Goal: Navigation & Orientation: Find specific page/section

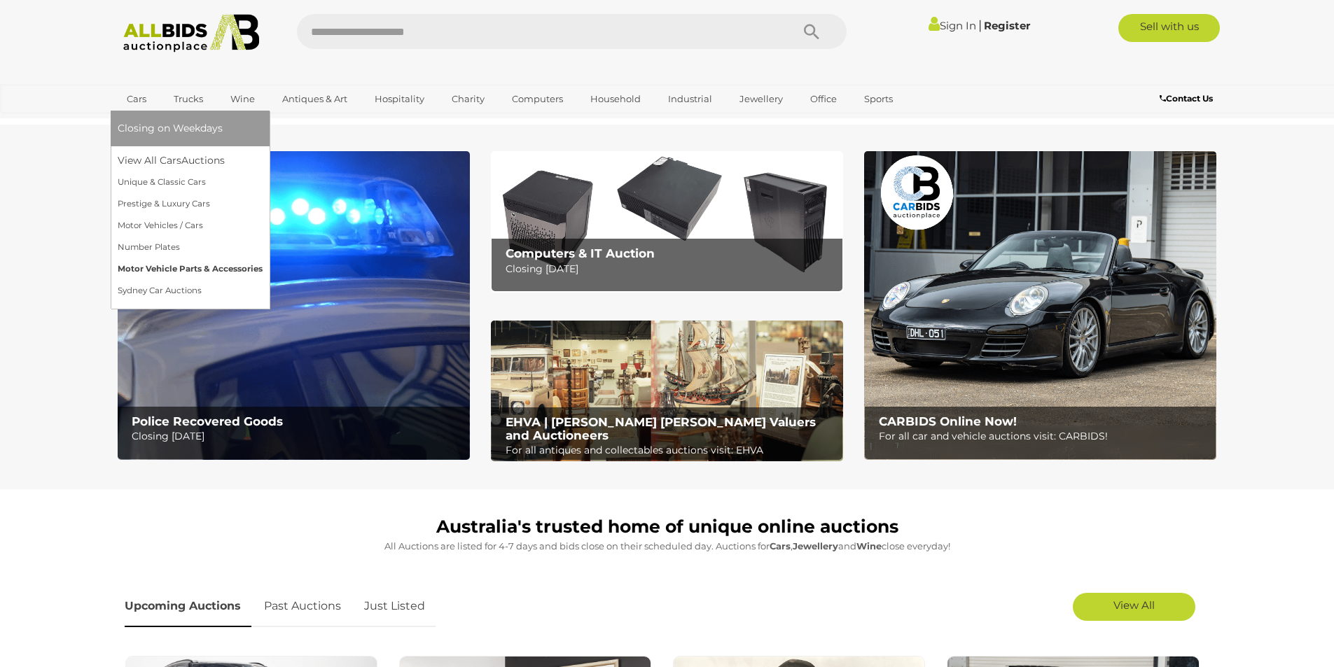
click at [185, 268] on link "Motor Vehicle Parts & Accessories" at bounding box center [190, 269] width 145 height 22
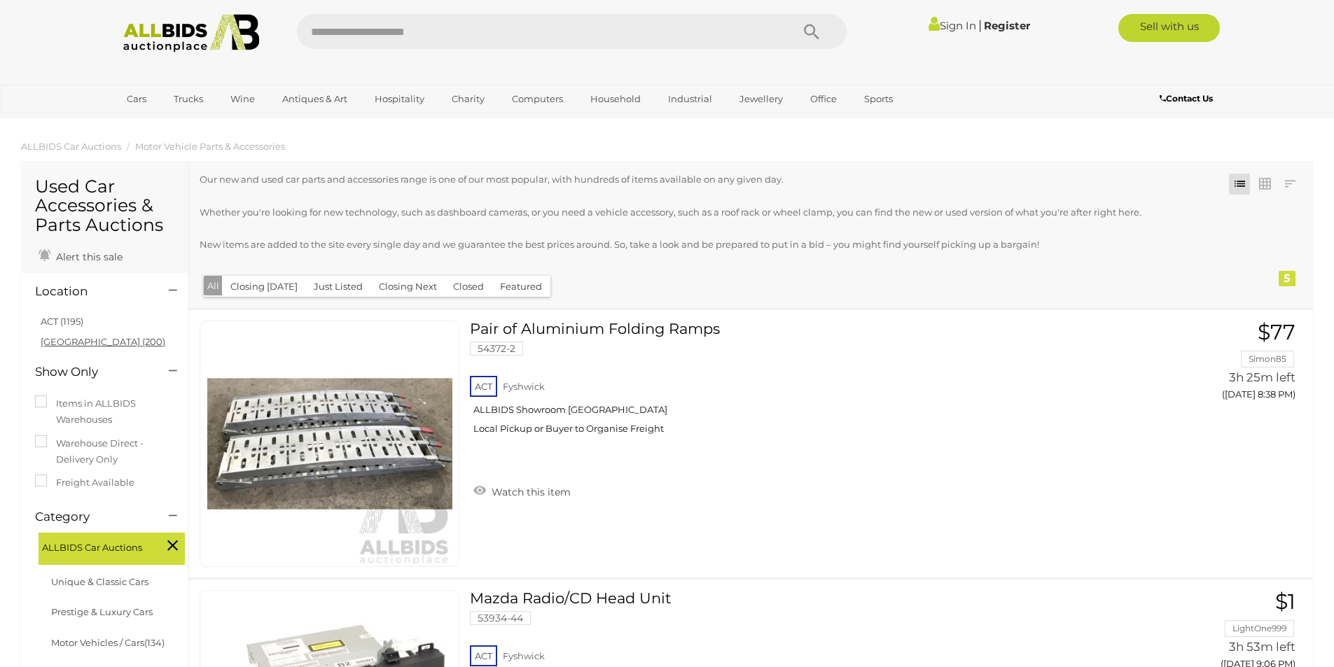
click at [70, 344] on link "[GEOGRAPHIC_DATA] (200)" at bounding box center [103, 341] width 125 height 11
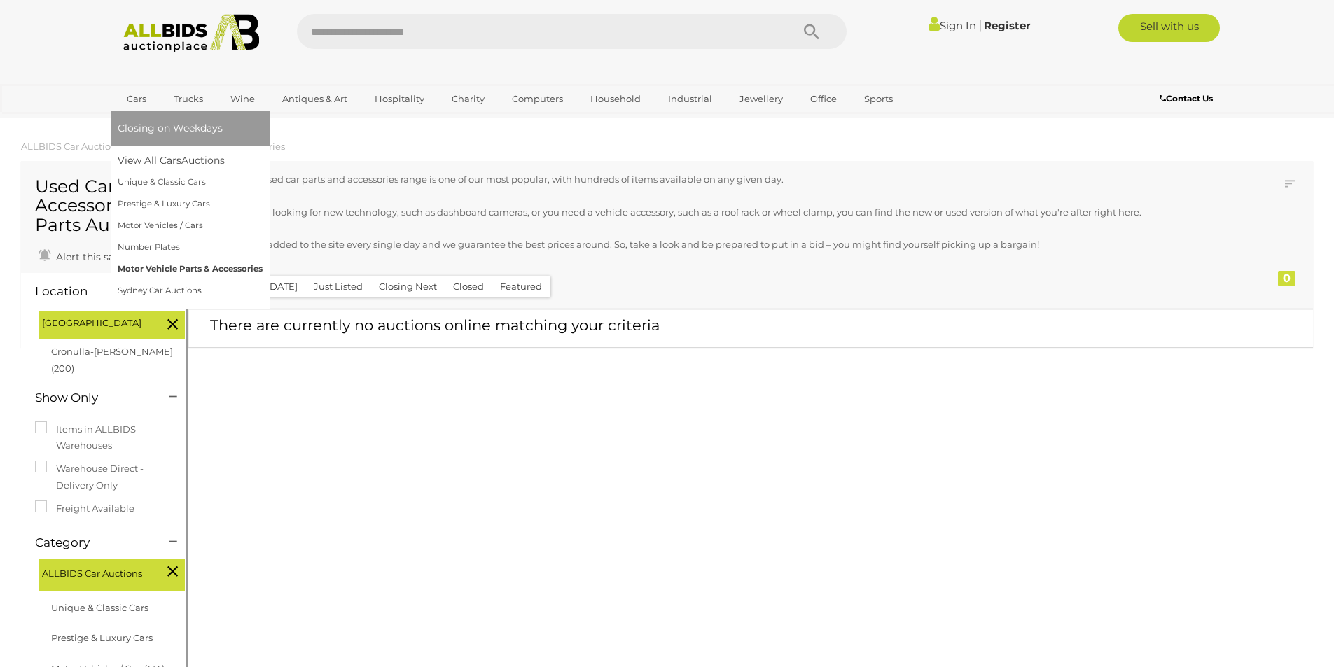
click at [165, 270] on link "Motor Vehicle Parts & Accessories" at bounding box center [190, 269] width 145 height 22
click at [172, 270] on link "Motor Vehicle Parts & Accessories" at bounding box center [190, 269] width 145 height 22
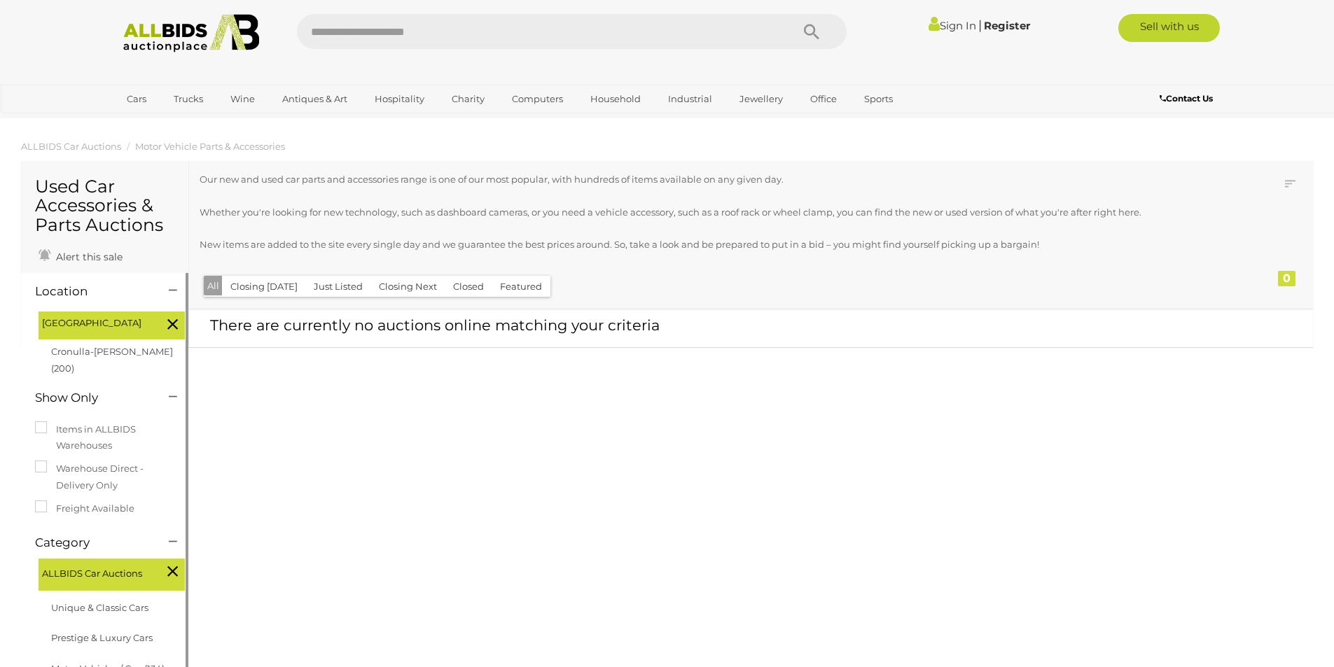
click at [352, 36] on input "text" at bounding box center [537, 31] width 480 height 35
type input "******"
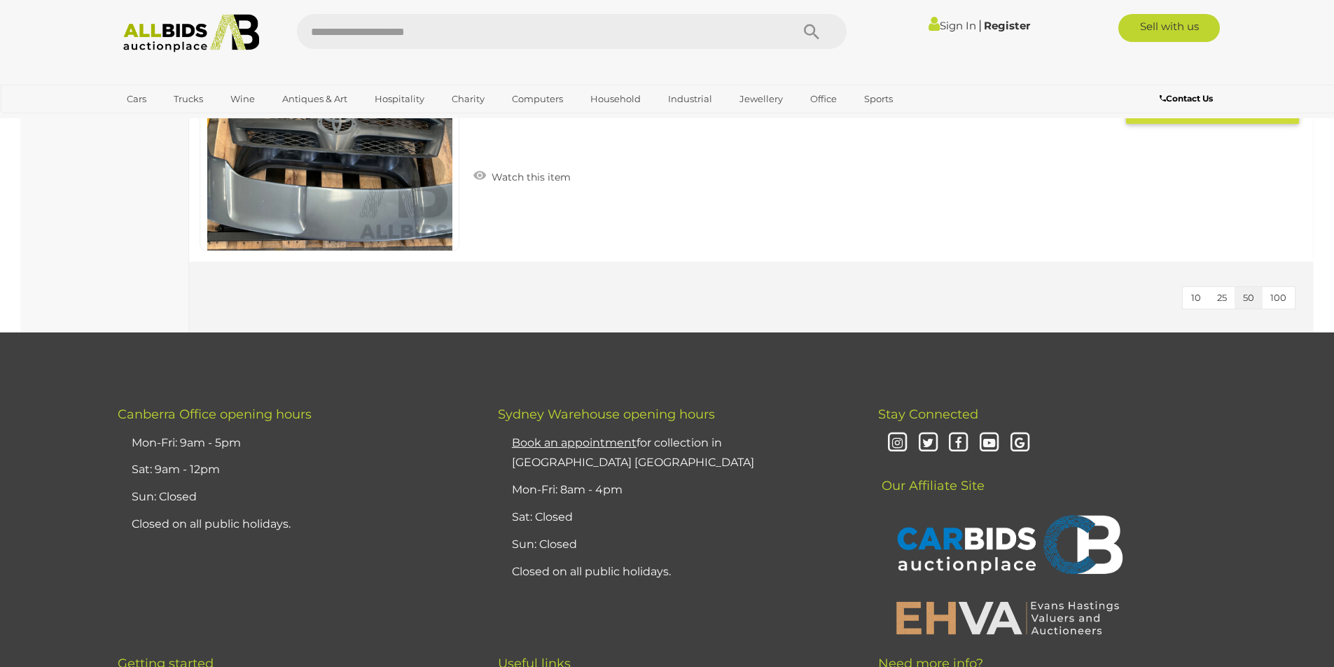
scroll to position [2521, 0]
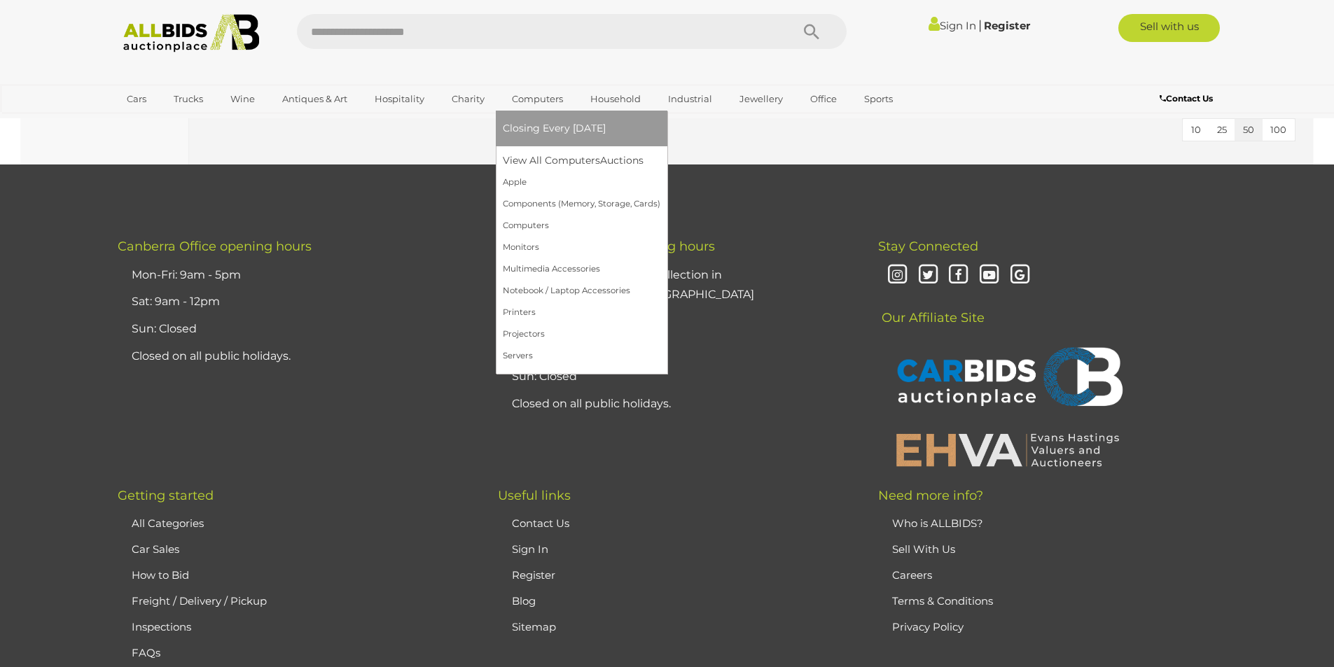
click at [527, 95] on link "Computers" at bounding box center [537, 99] width 69 height 23
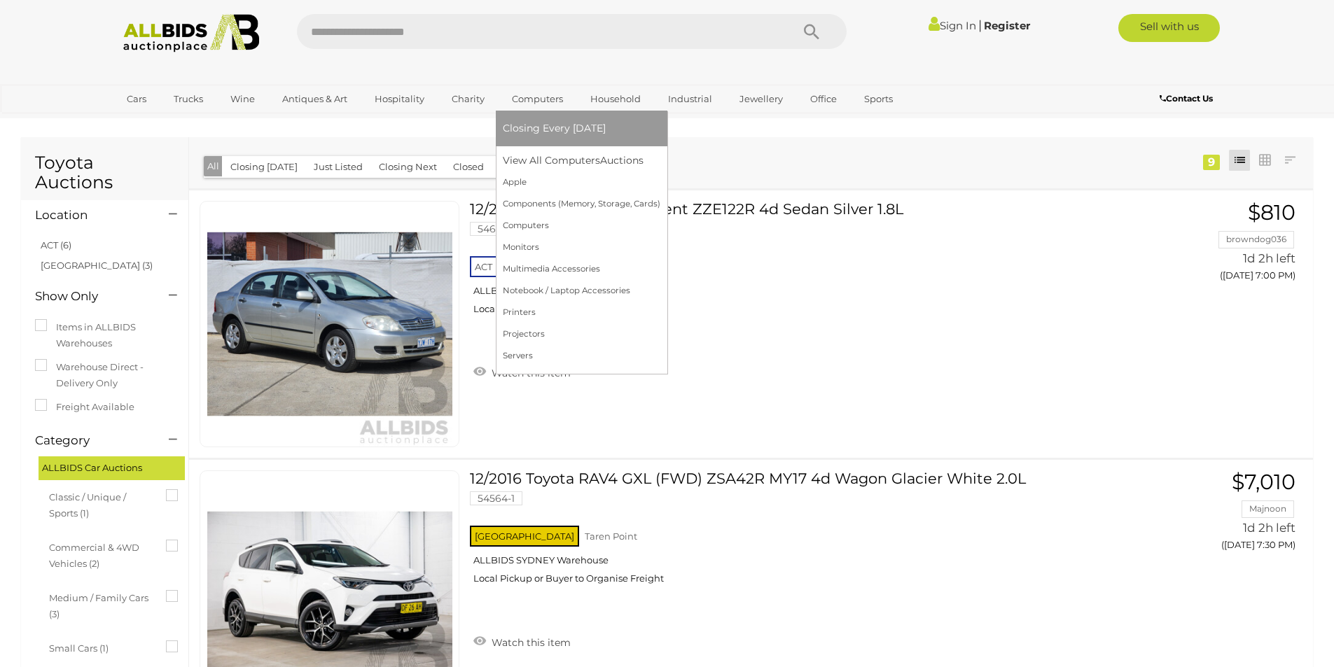
click at [527, 129] on span "Closing Every [DATE]" at bounding box center [554, 128] width 103 height 13
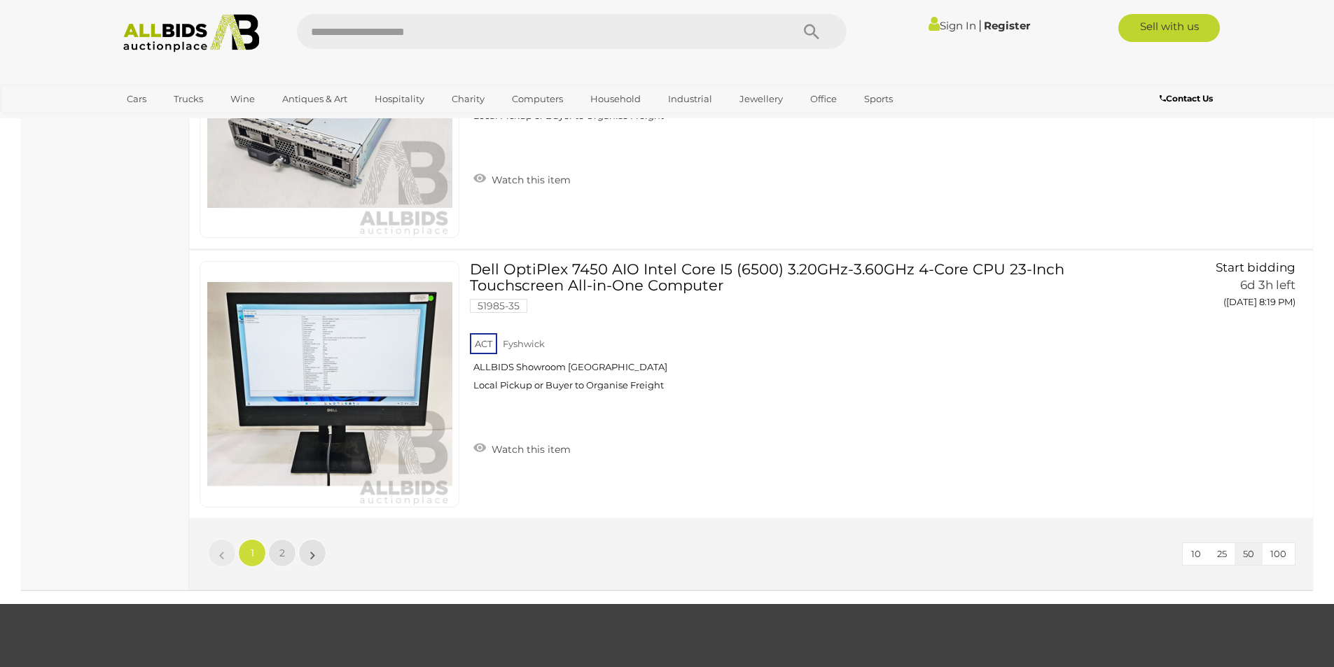
scroll to position [13232, 0]
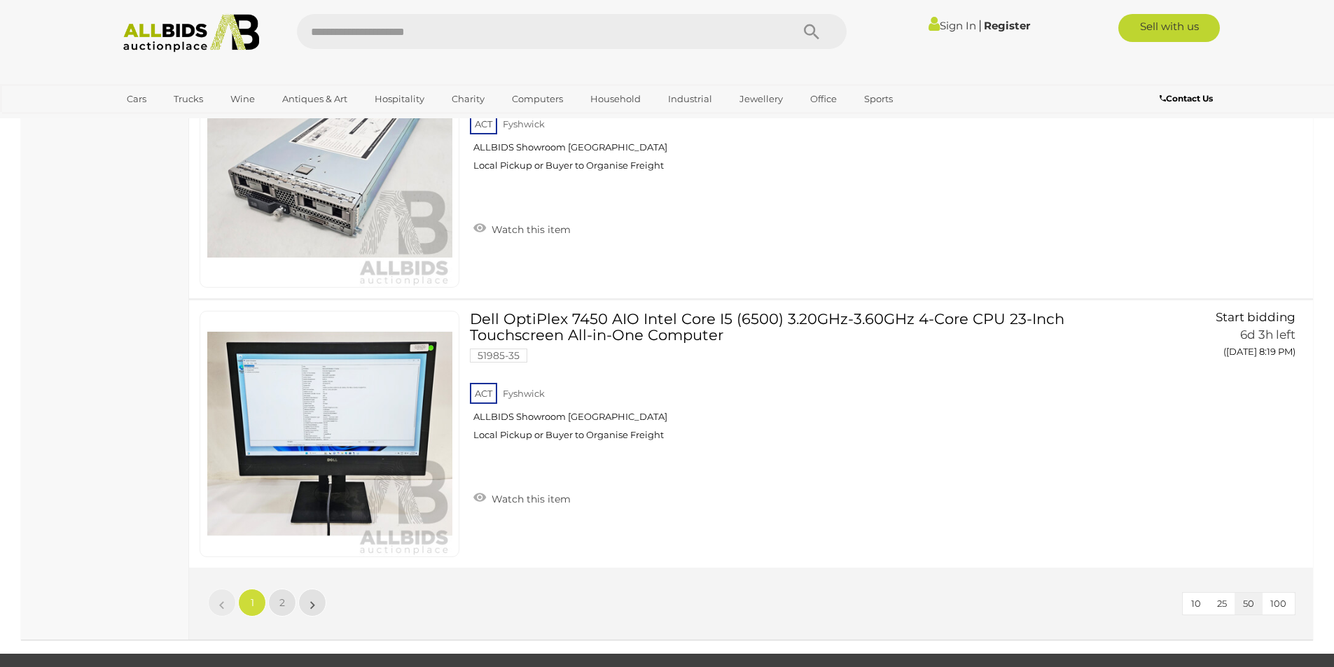
click at [310, 599] on li "»" at bounding box center [312, 603] width 27 height 28
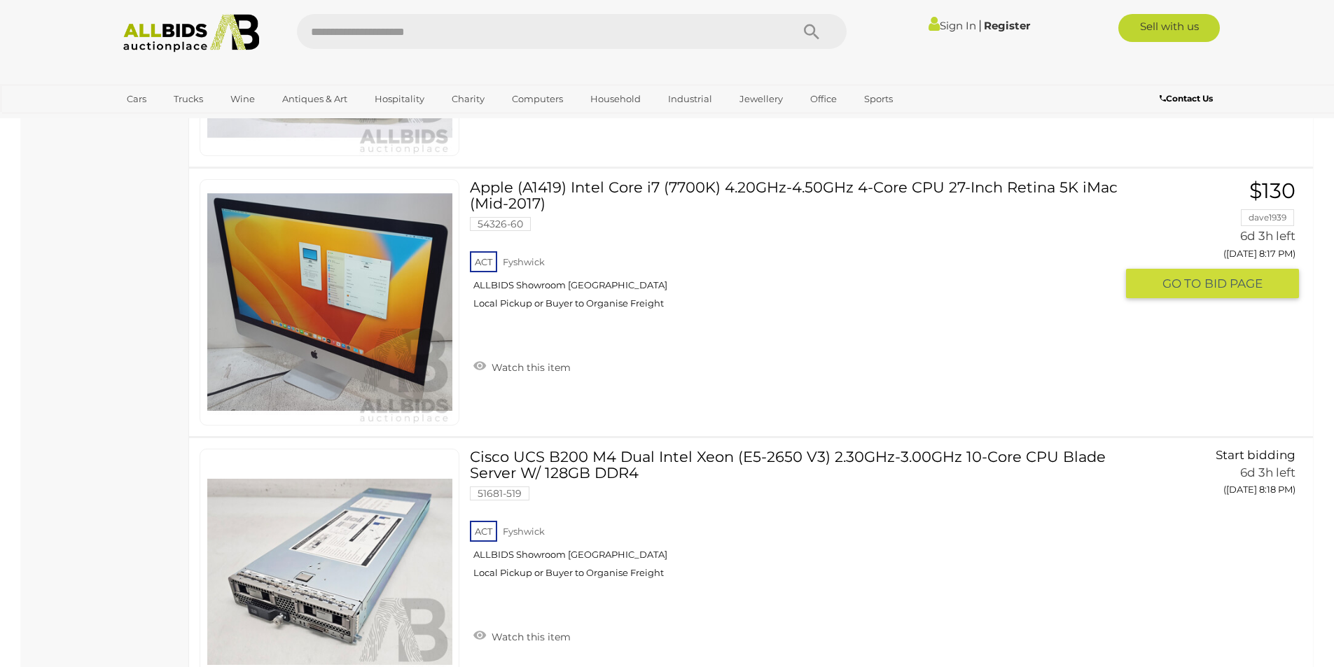
scroll to position [12812, 0]
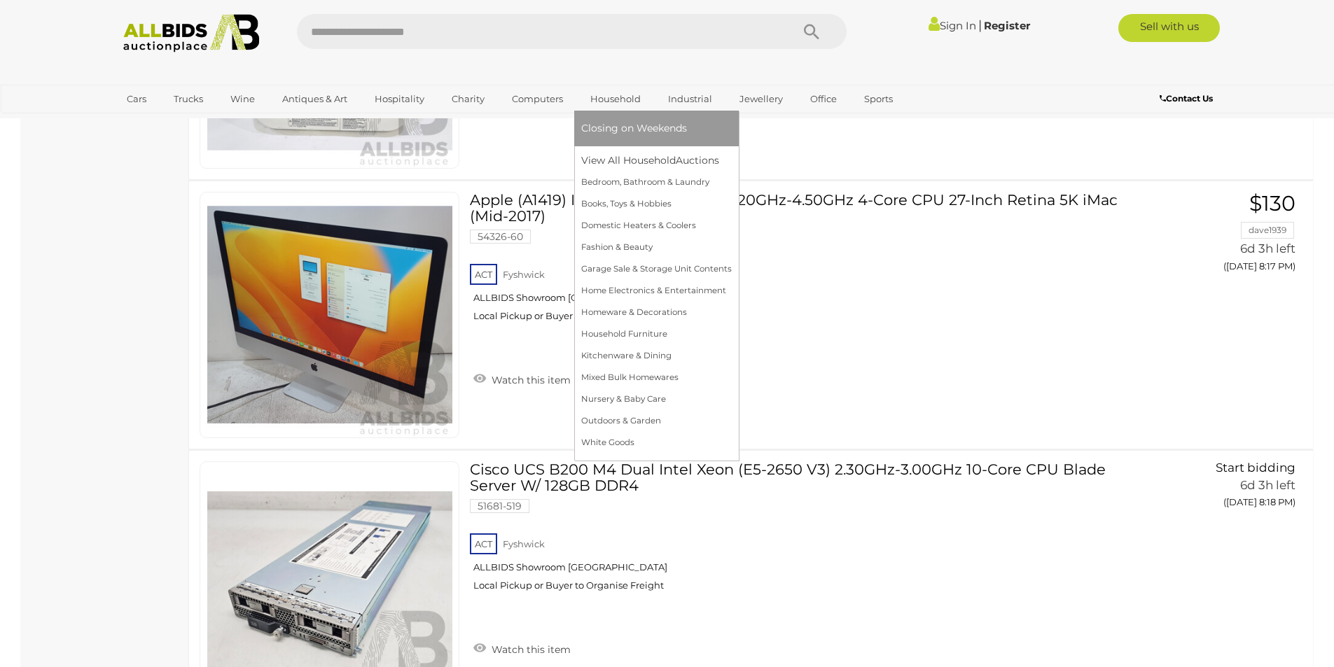
click at [618, 96] on link "Household" at bounding box center [615, 99] width 69 height 23
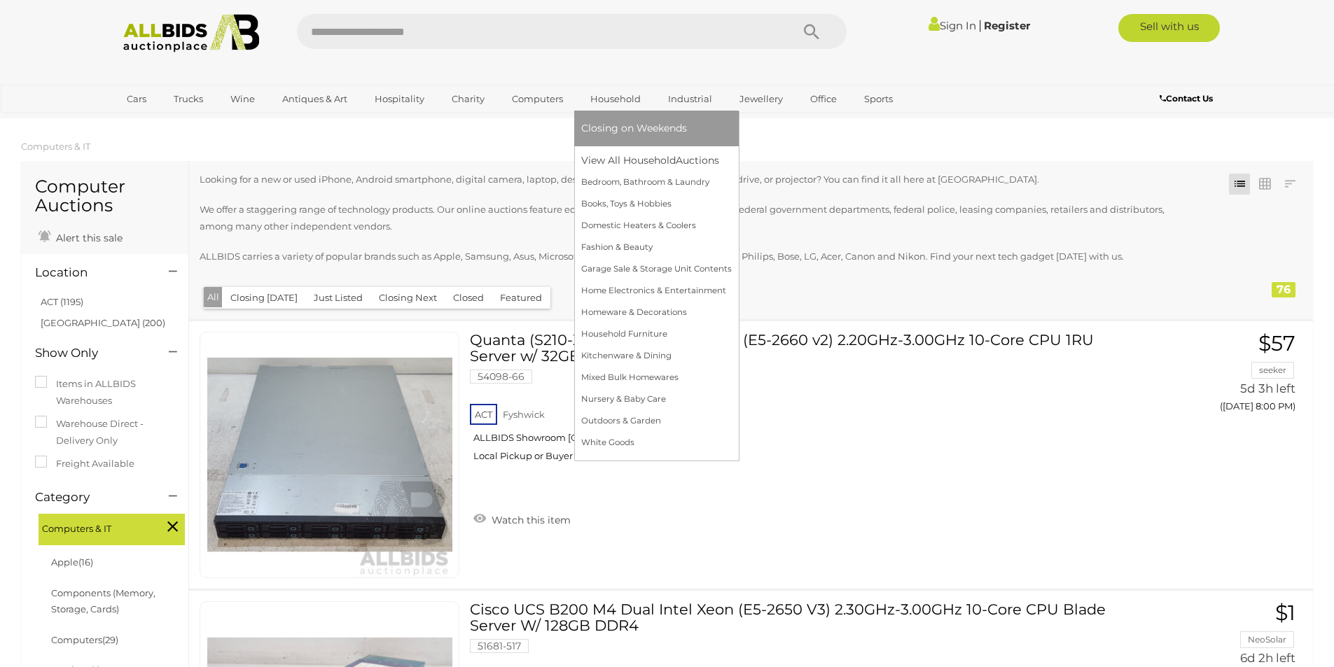
click at [622, 134] on span "Closing on Weekends" at bounding box center [634, 128] width 106 height 13
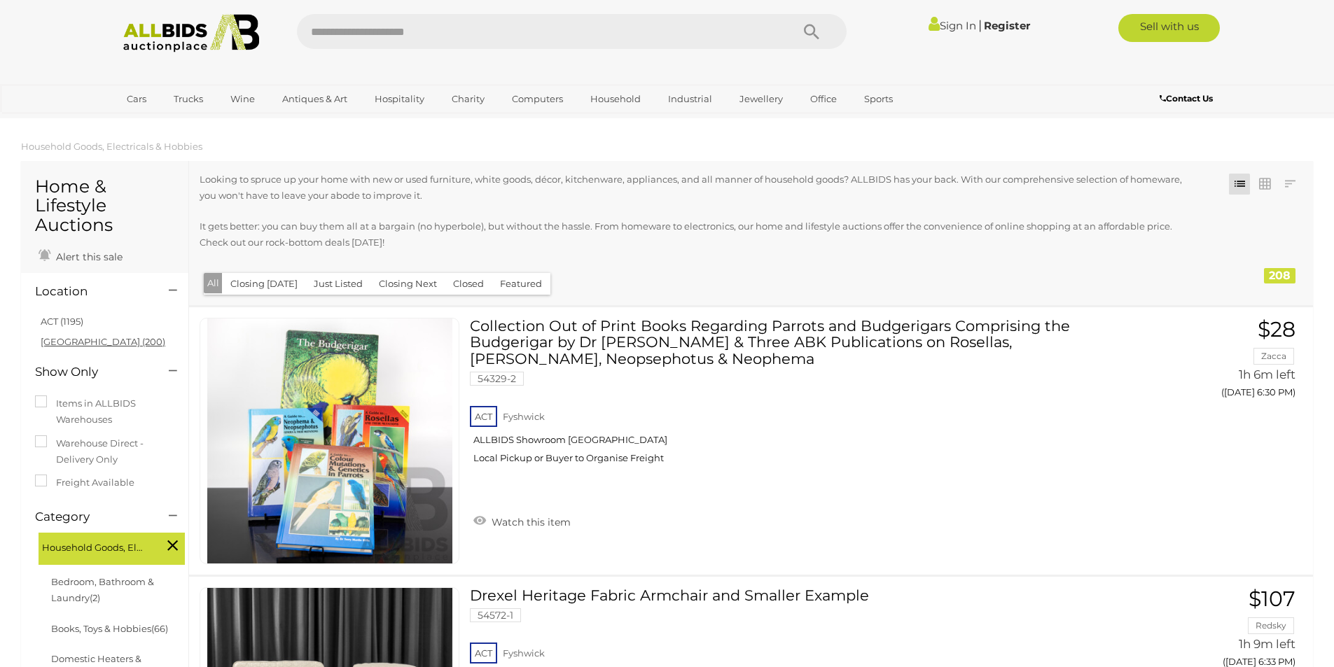
click at [53, 345] on link "NSW (200)" at bounding box center [103, 341] width 125 height 11
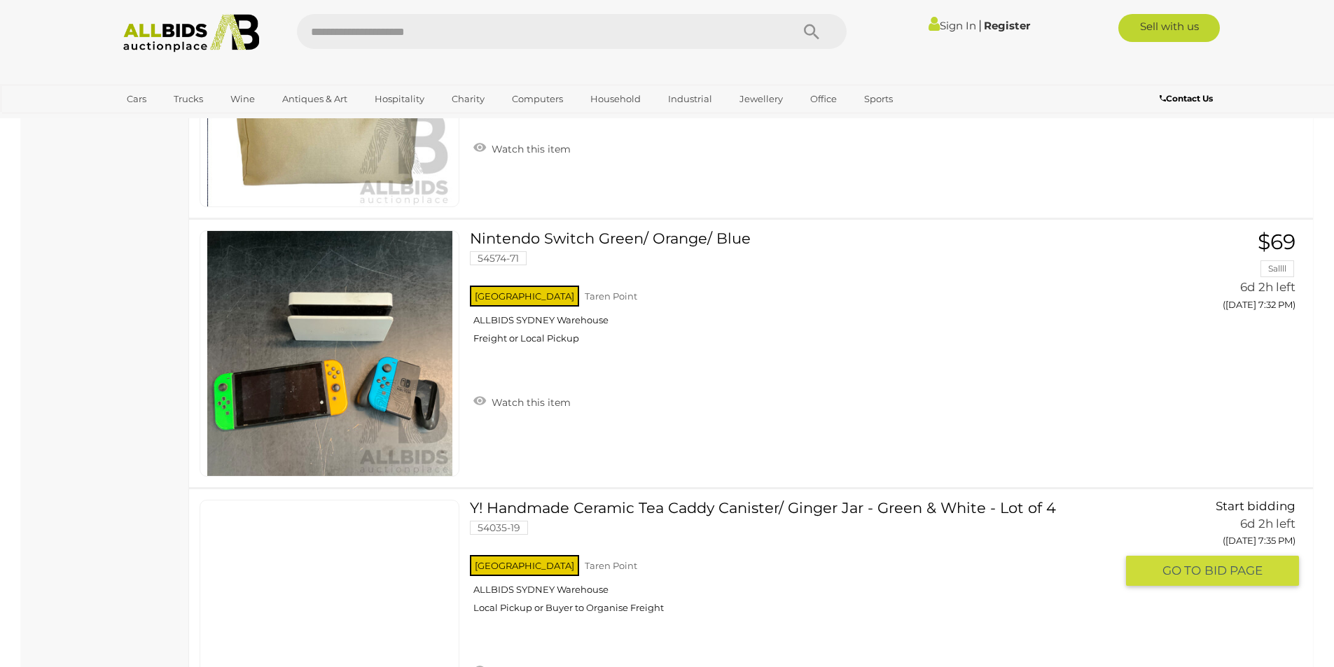
scroll to position [13236, 0]
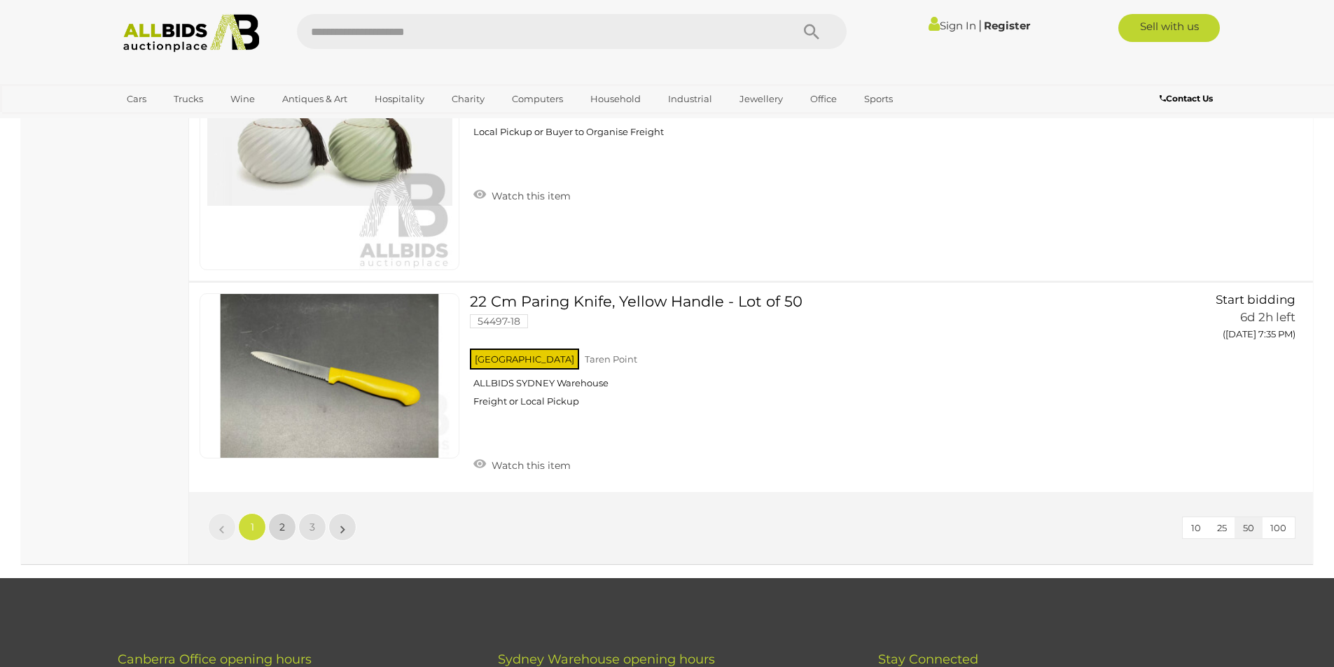
click at [282, 531] on span "2" at bounding box center [282, 527] width 6 height 13
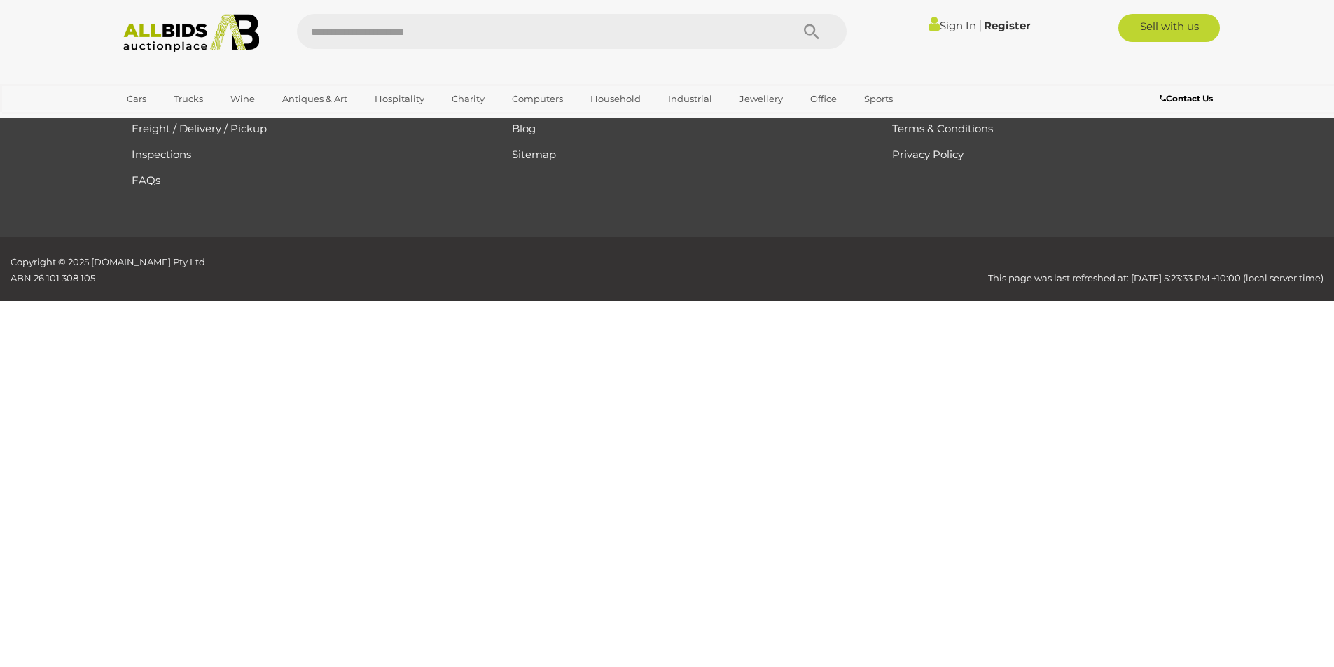
scroll to position [165, 0]
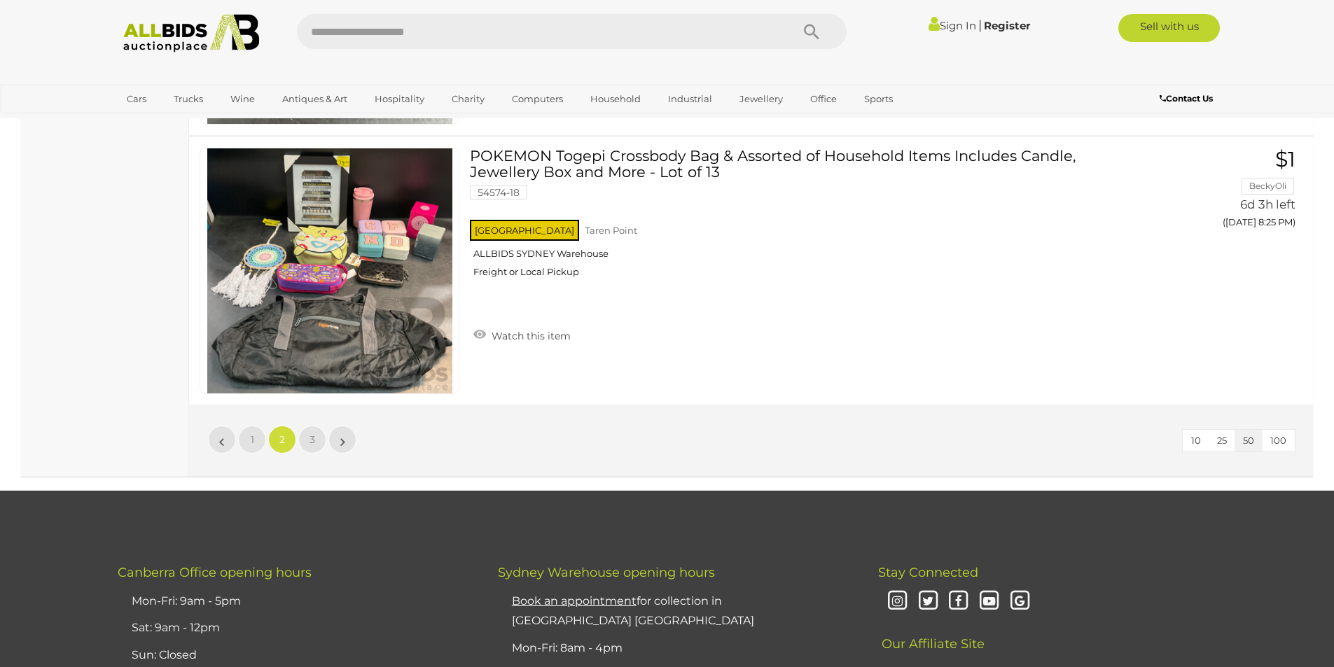
scroll to position [13401, 0]
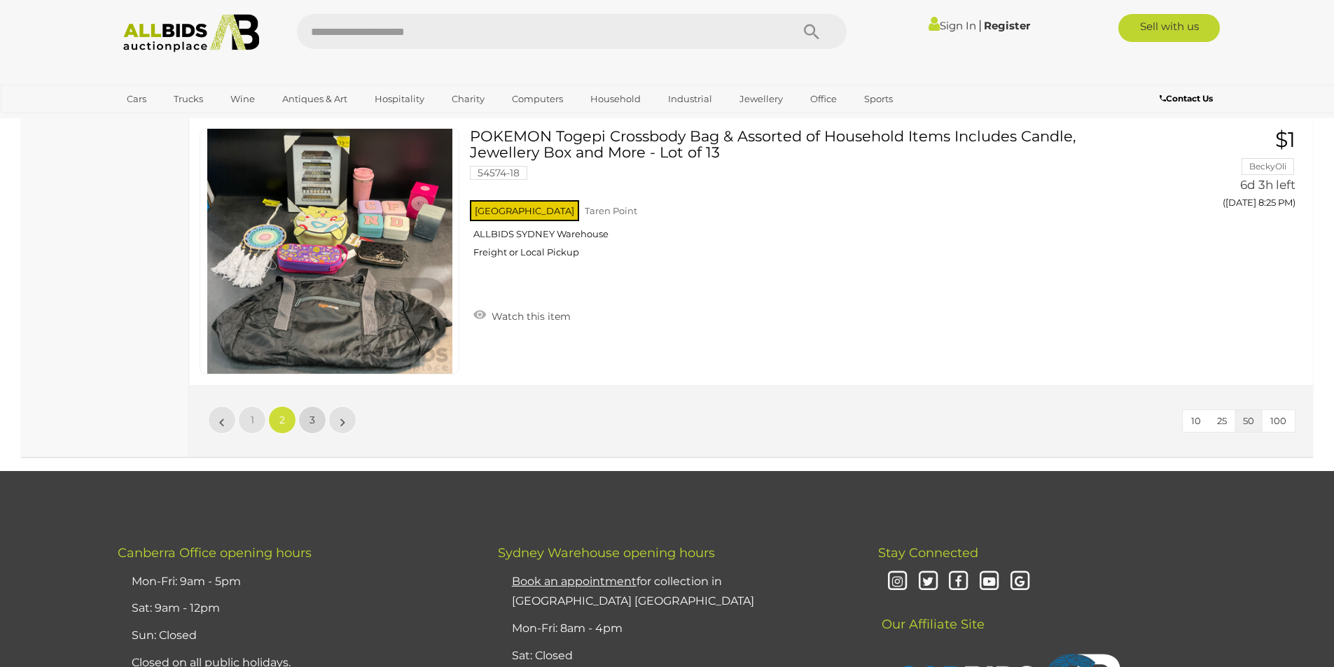
click at [307, 419] on link "3" at bounding box center [312, 420] width 28 height 28
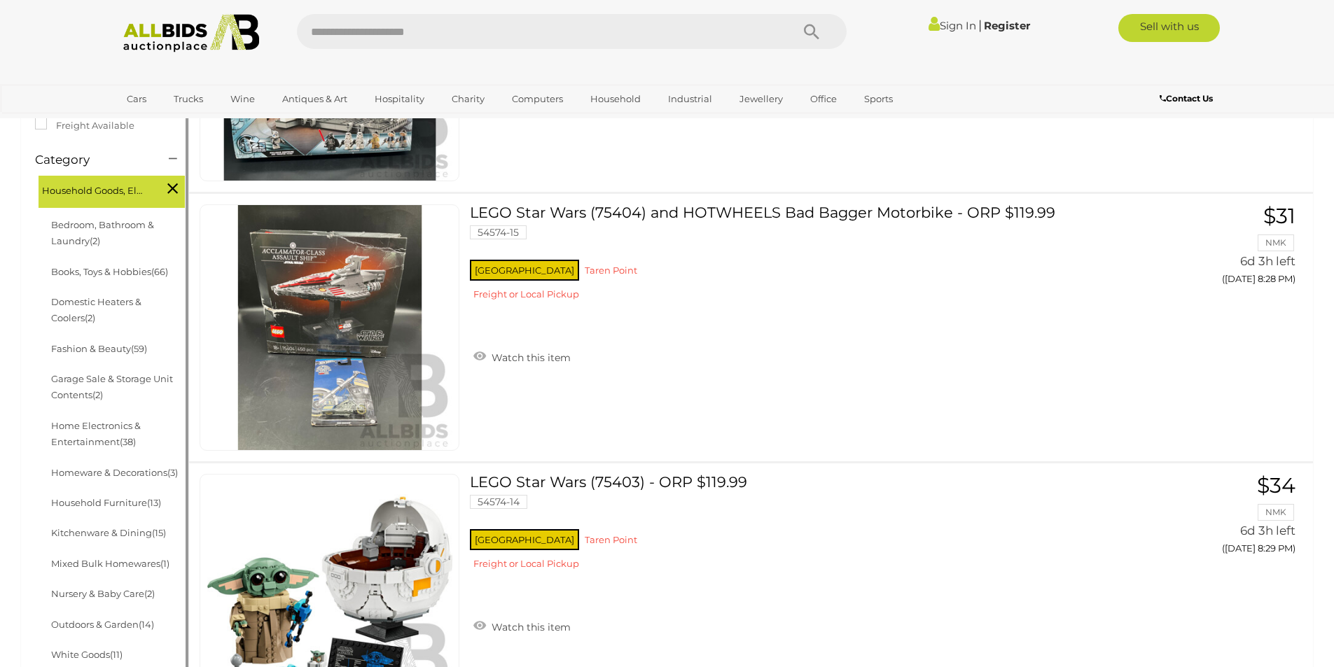
scroll to position [375, 0]
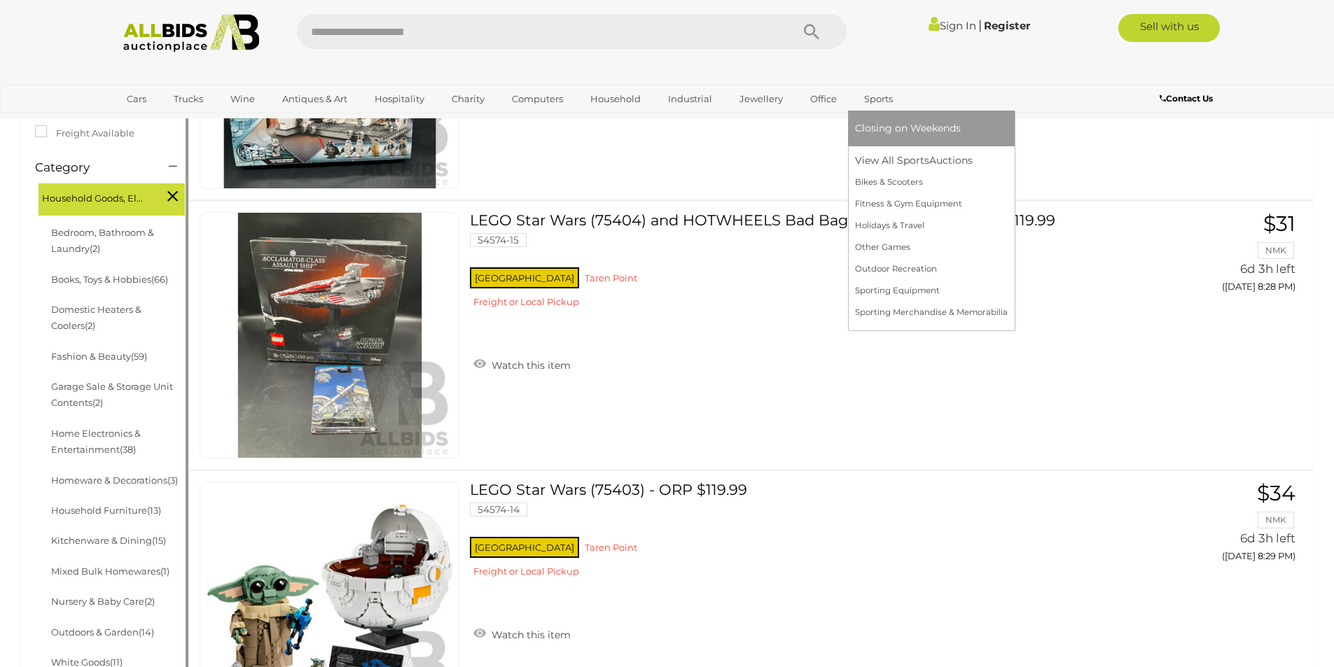
click at [867, 106] on link "Sports" at bounding box center [878, 99] width 47 height 23
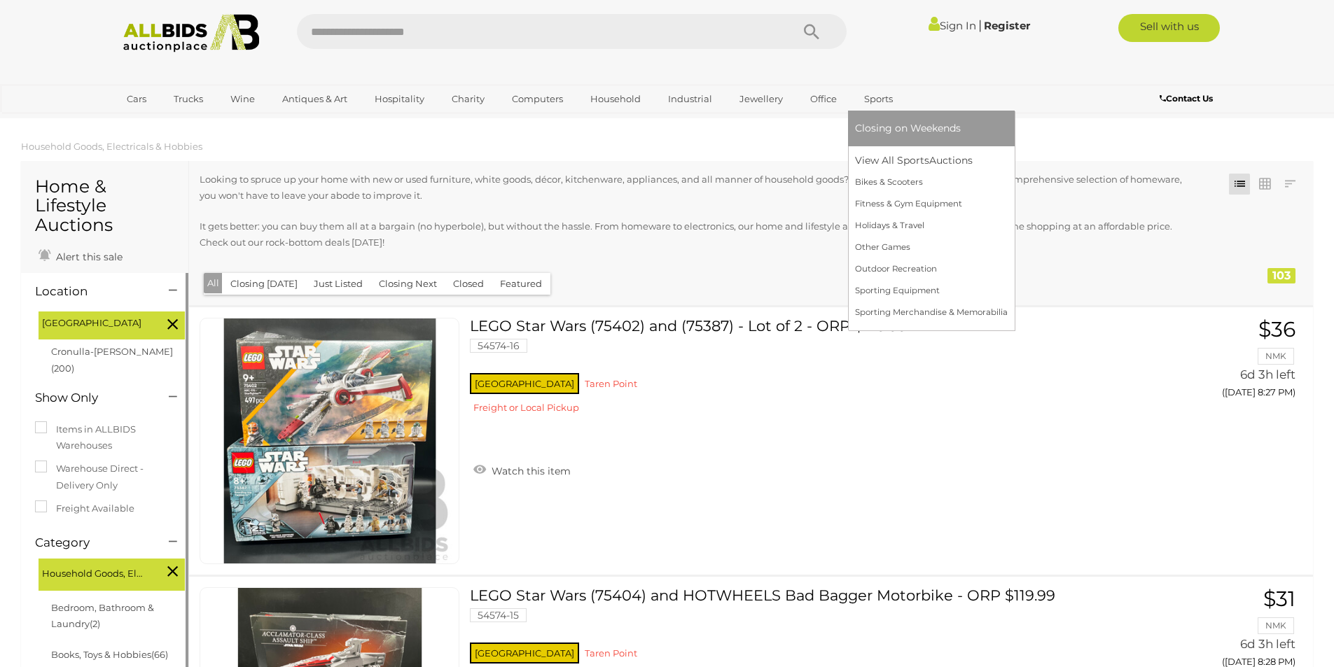
click at [867, 117] on li "Closing on Weekends" at bounding box center [931, 129] width 167 height 36
click at [868, 130] on span "Closing on Weekends" at bounding box center [908, 128] width 106 height 13
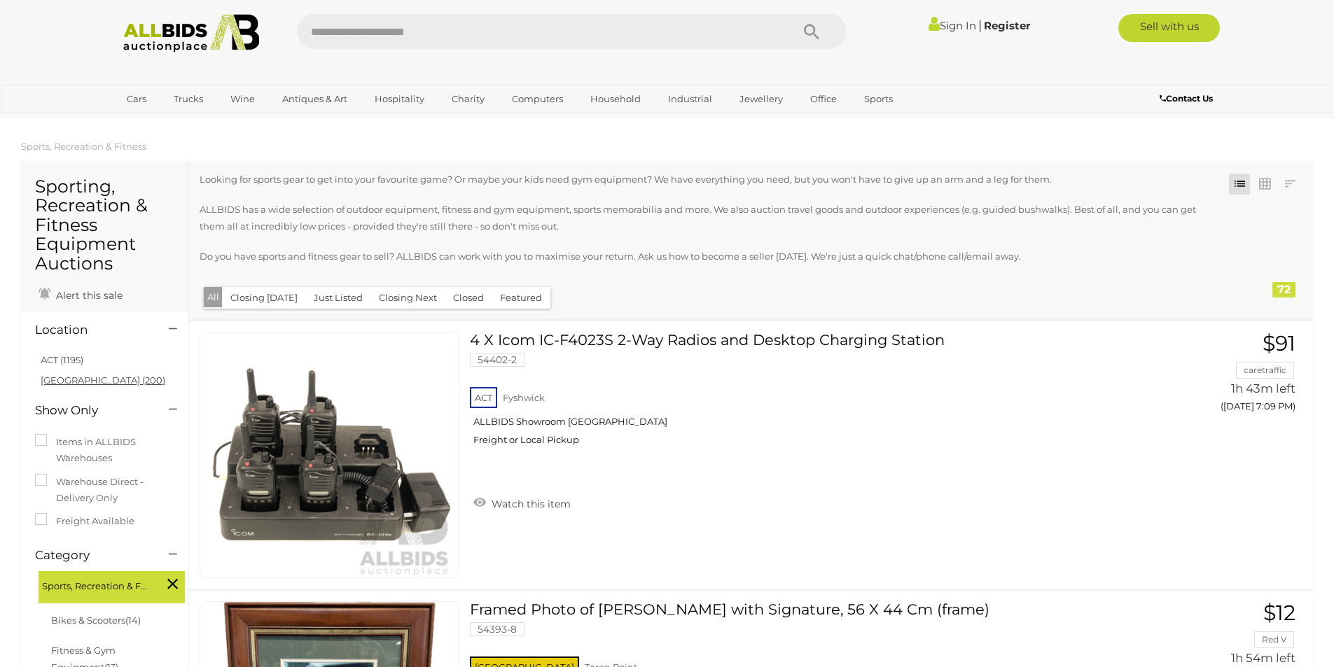
click at [69, 380] on link "NSW (200)" at bounding box center [103, 380] width 125 height 11
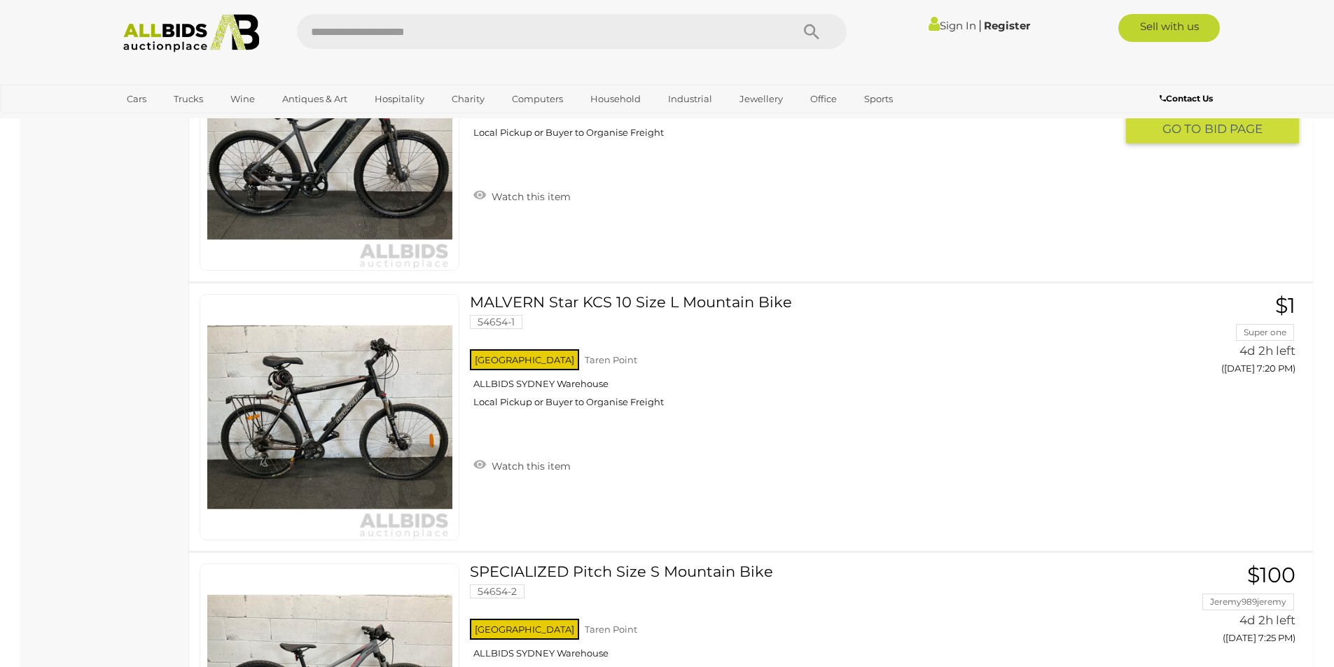
scroll to position [1471, 0]
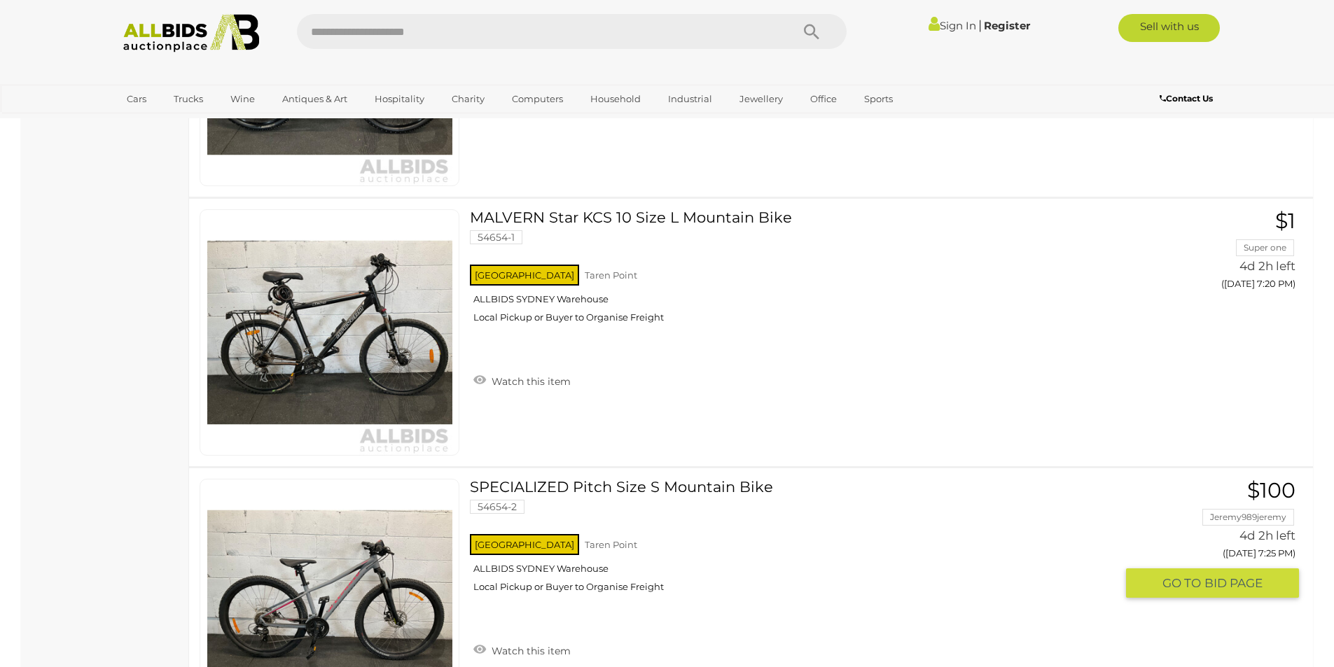
drag, startPoint x: 845, startPoint y: 498, endPoint x: 845, endPoint y: 506, distance: 8.4
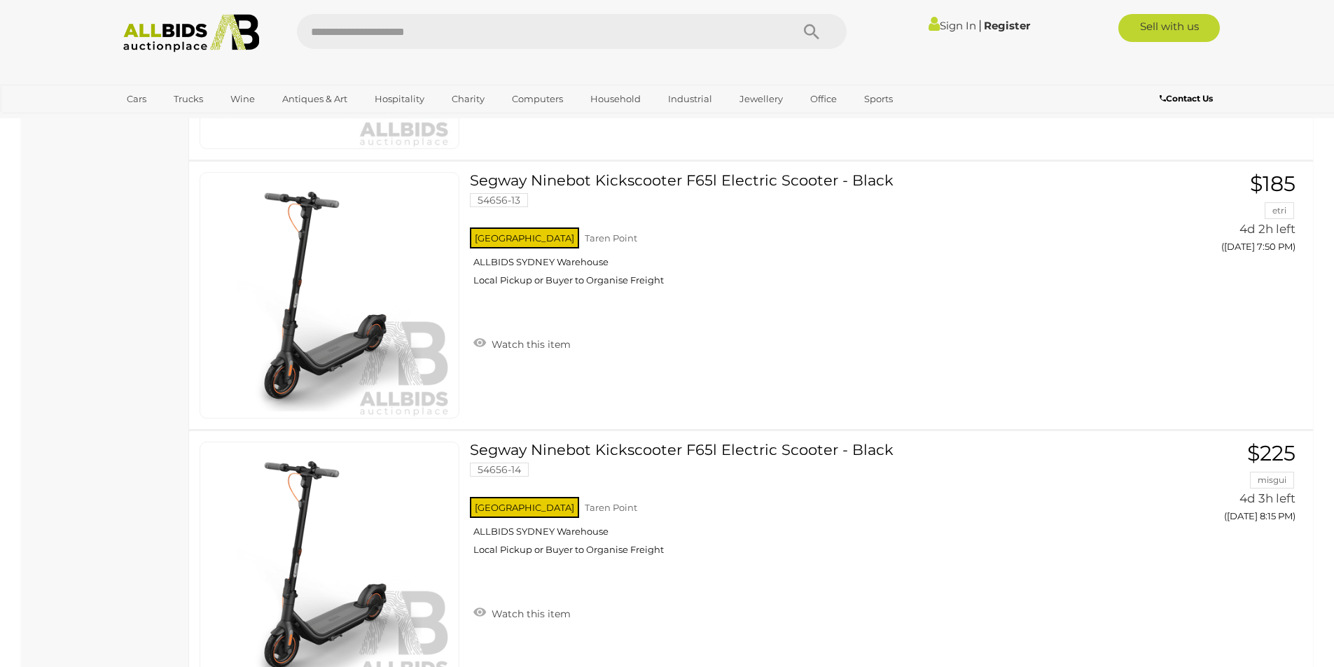
scroll to position [2521, 0]
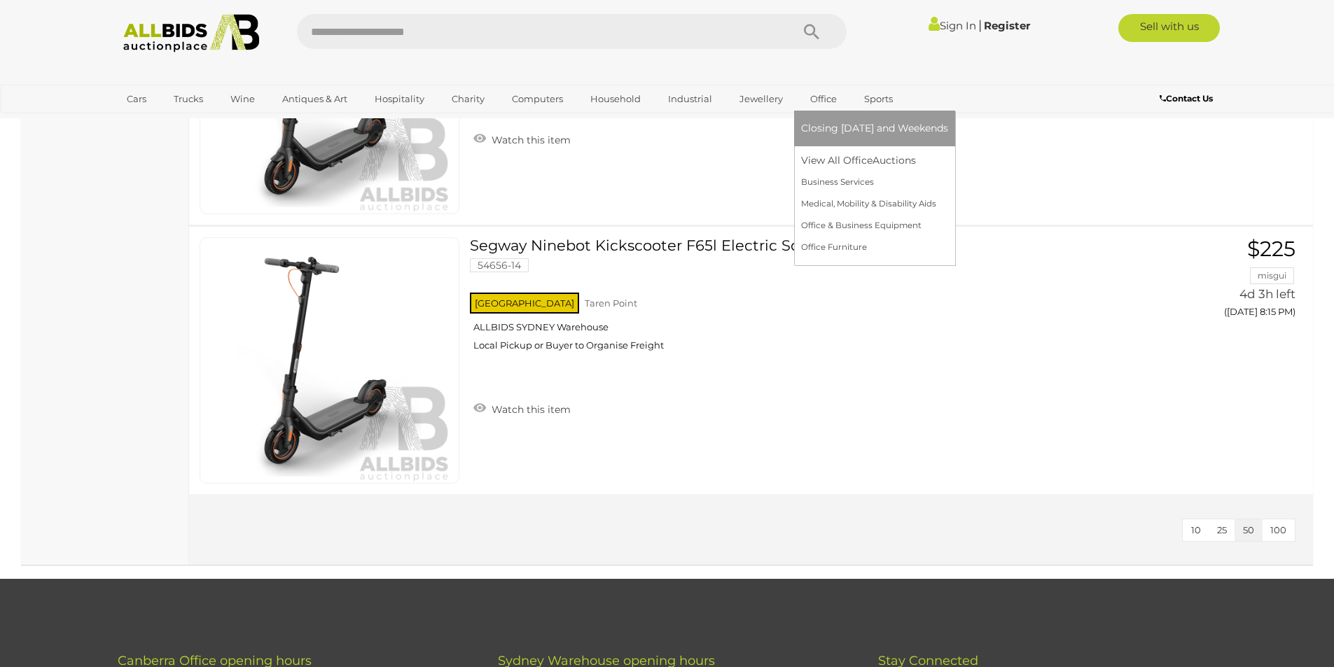
click at [828, 123] on span "Closing [DATE] and Weekends" at bounding box center [874, 128] width 147 height 13
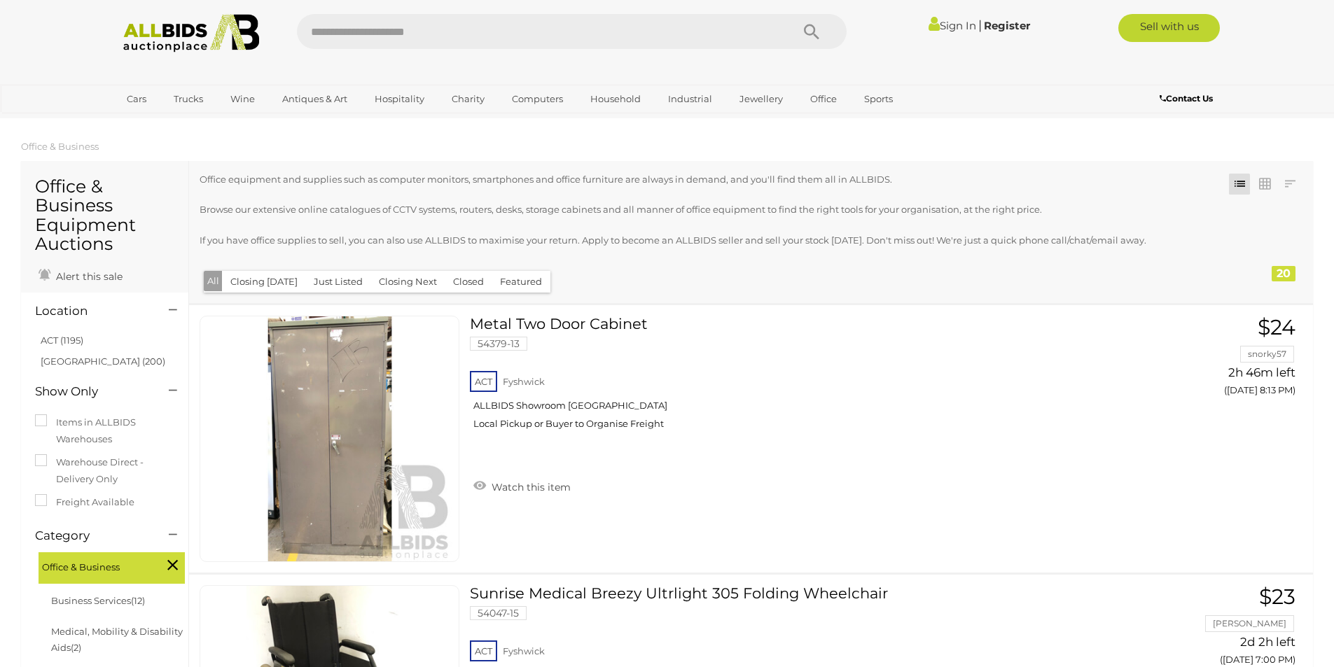
click at [74, 364] on link "[GEOGRAPHIC_DATA] (200)" at bounding box center [103, 361] width 125 height 11
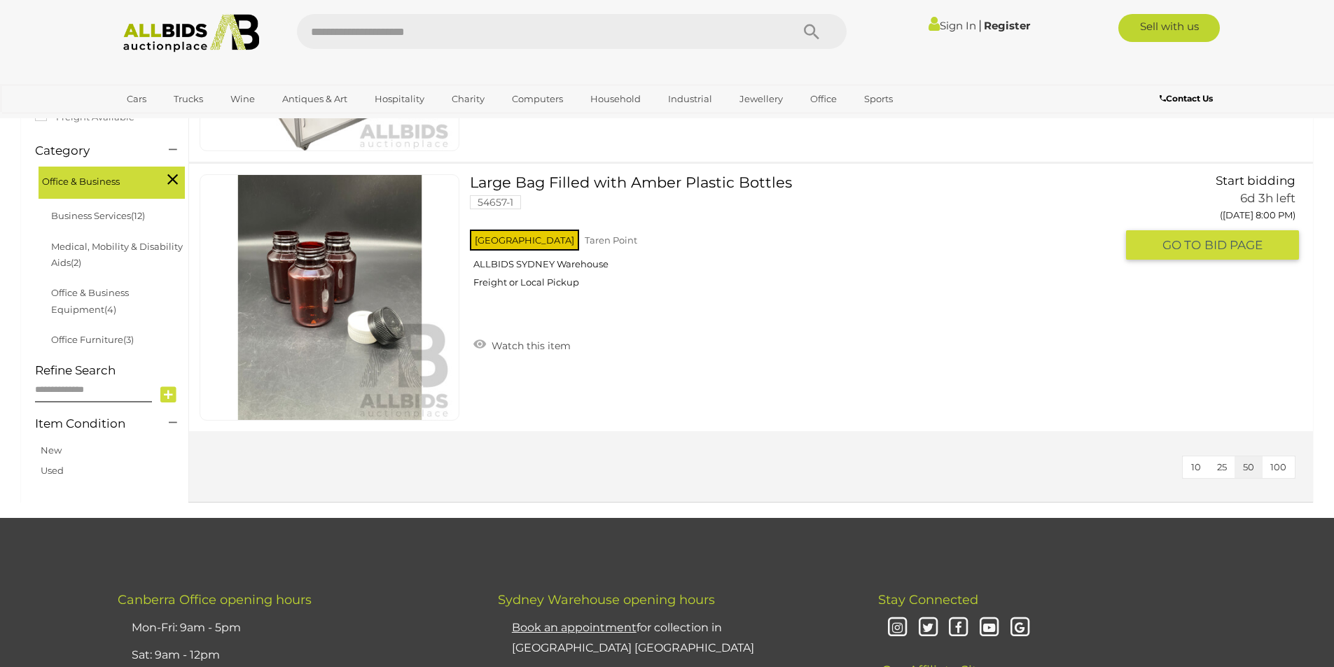
scroll to position [420, 0]
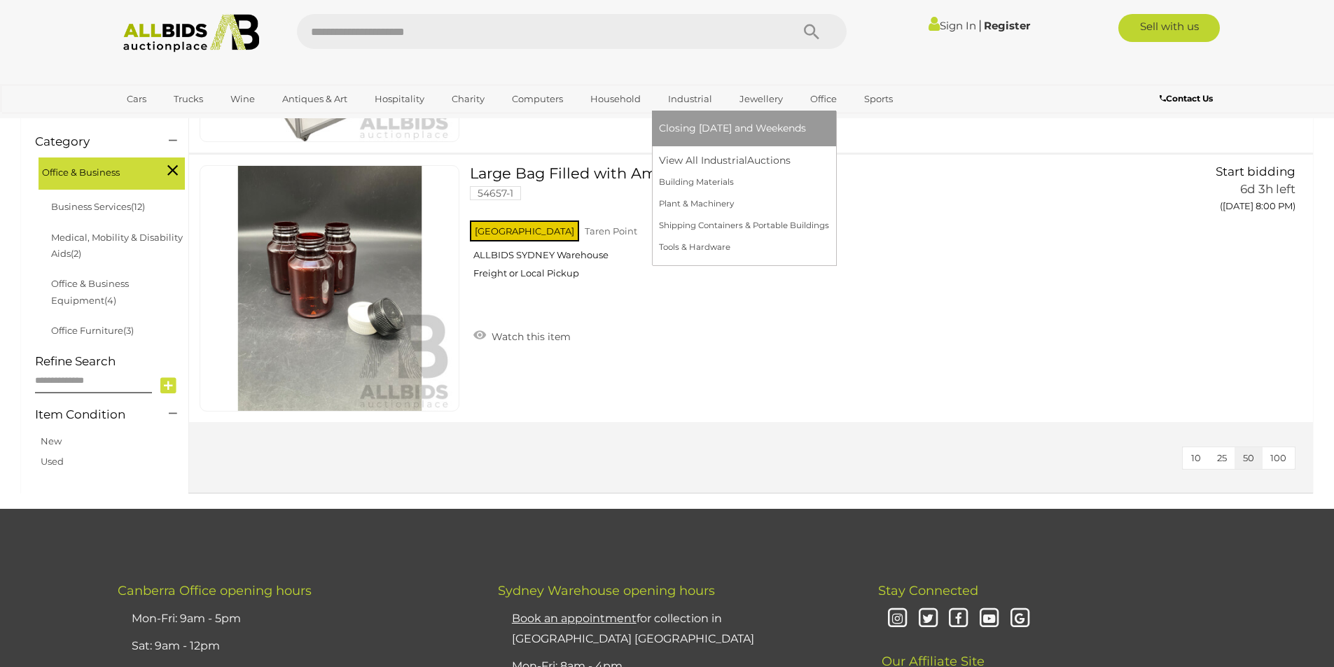
click at [695, 93] on link "Industrial" at bounding box center [690, 99] width 62 height 23
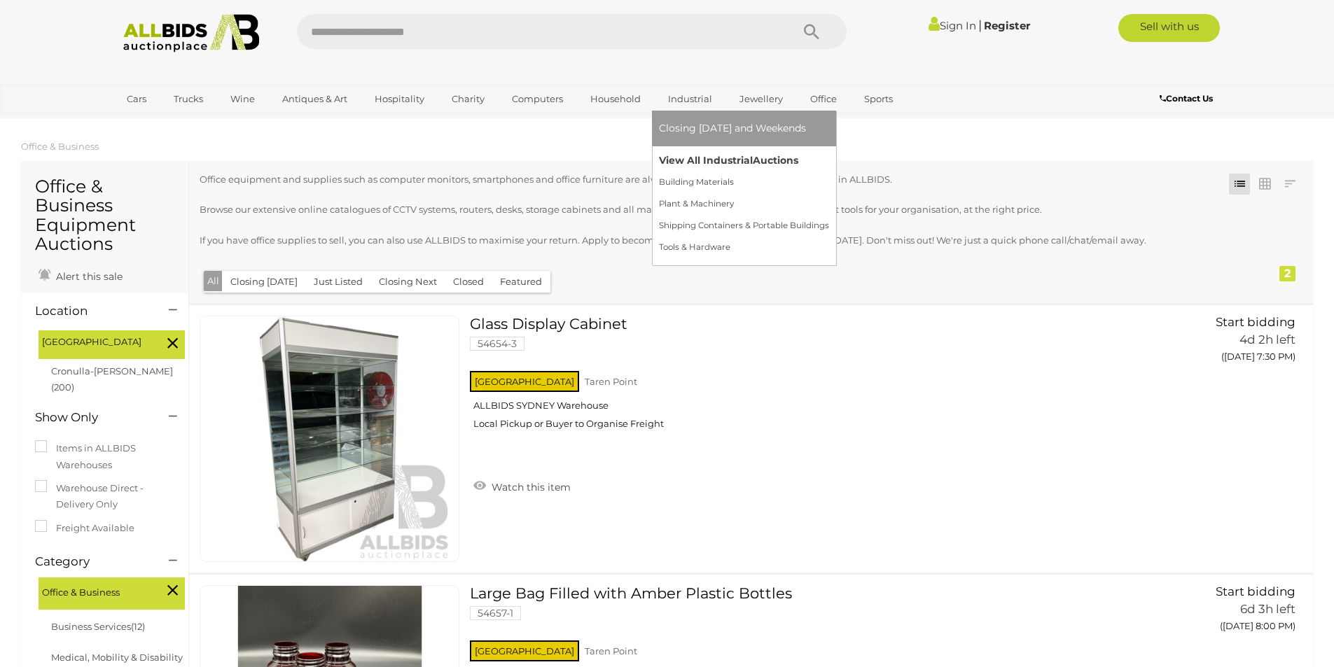
click at [704, 160] on link "View All Industrial Auctions" at bounding box center [744, 161] width 170 height 22
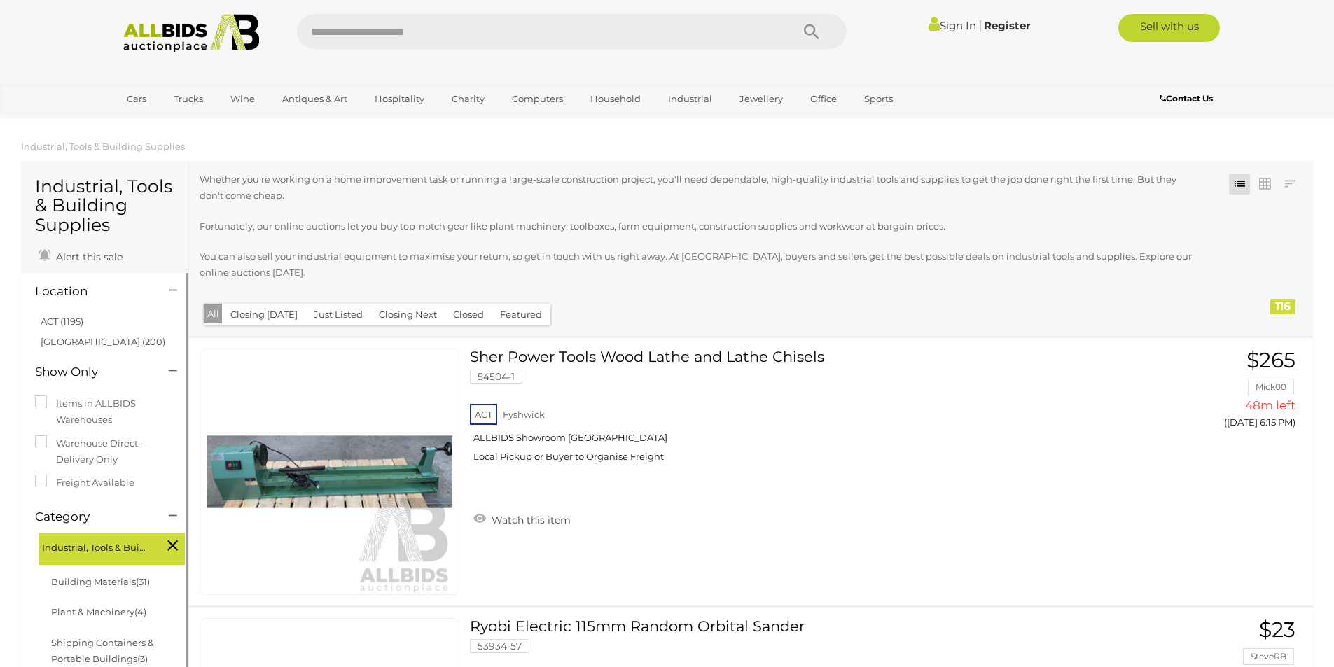
click at [65, 345] on link "[GEOGRAPHIC_DATA] (200)" at bounding box center [103, 341] width 125 height 11
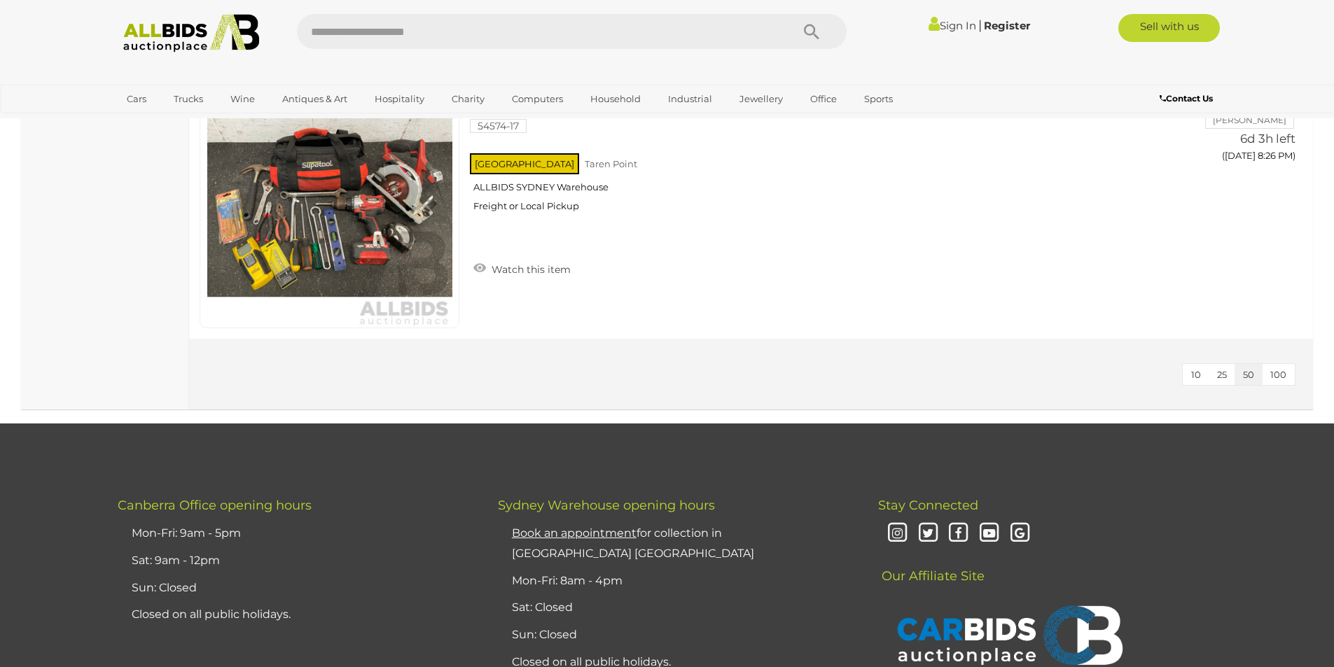
scroll to position [9454, 0]
